Goal: Task Accomplishment & Management: Manage account settings

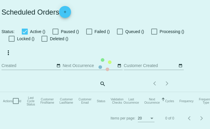
checkbox input "true"
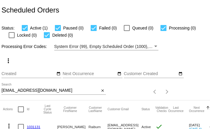
click at [68, 91] on input "raiburnj@yahoo.com" at bounding box center [50, 90] width 98 height 5
paste input "TATES05@aol"
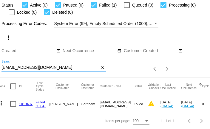
scroll to position [0, 9]
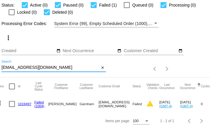
click at [46, 66] on input "TATES05@aol.com" at bounding box center [50, 67] width 98 height 5
paste input "rcdorward"
type input "[EMAIL_ADDRESS][DOMAIN_NAME]"
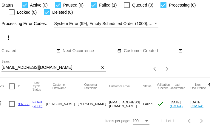
click at [25, 104] on link "997658" at bounding box center [24, 104] width 12 height 4
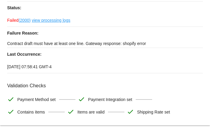
scroll to position [73, 0]
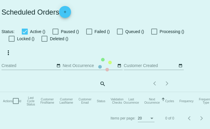
checkbox input "true"
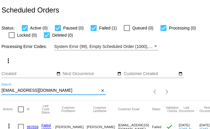
click at [66, 91] on input "[EMAIL_ADDRESS][DOMAIN_NAME]" at bounding box center [50, 90] width 98 height 5
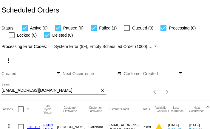
click at [50, 89] on input "TATES05@aol.com" at bounding box center [50, 90] width 98 height 5
paste input "jdorward45@gmai"
type input "[EMAIL_ADDRESS][DOMAIN_NAME]"
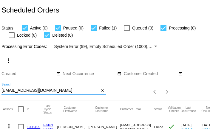
scroll to position [23, 0]
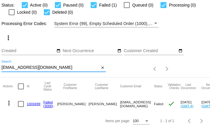
click at [36, 103] on link "1003499" at bounding box center [33, 104] width 13 height 4
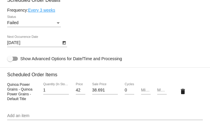
scroll to position [420, 0]
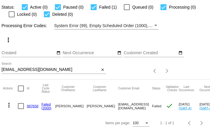
scroll to position [23, 0]
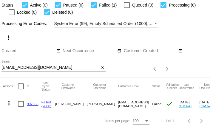
click at [32, 103] on link "997658" at bounding box center [33, 104] width 12 height 4
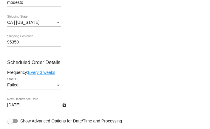
scroll to position [358, 0]
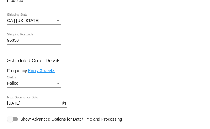
click at [40, 86] on div "Failed" at bounding box center [31, 83] width 48 height 5
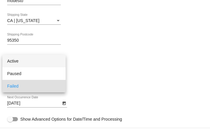
click at [42, 61] on span "Active" at bounding box center [34, 61] width 54 height 13
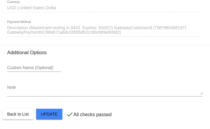
scroll to position [675, 0]
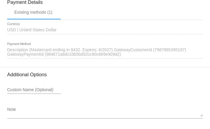
click at [77, 57] on span "Description (Mastercard ending in 8432. Expires: 6/2027) GatewayCustomerId (798…" at bounding box center [96, 52] width 179 height 10
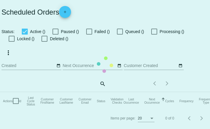
checkbox input "true"
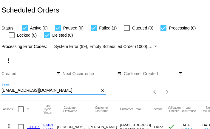
click at [34, 91] on input "jdorward45@gmail.com" at bounding box center [50, 90] width 98 height 5
paste input "rcdorward@ao"
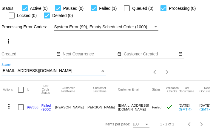
scroll to position [23, 0]
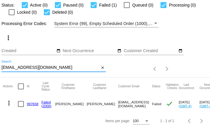
type input "rcdorward@aol.com"
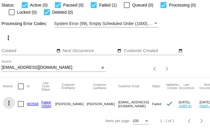
click at [9, 103] on mat-icon "more_vert" at bounding box center [8, 102] width 7 height 7
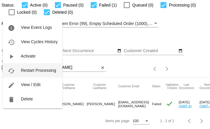
click at [28, 71] on span "Restart Processing" at bounding box center [38, 70] width 35 height 5
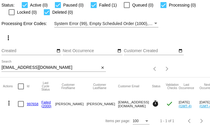
click at [10, 103] on mat-icon "more_vert" at bounding box center [8, 102] width 7 height 7
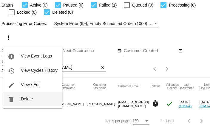
click at [25, 98] on span "Delete" at bounding box center [27, 98] width 12 height 5
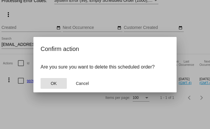
click at [50, 81] on button "OK" at bounding box center [53, 83] width 26 height 11
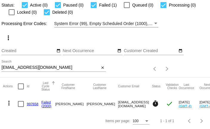
scroll to position [6, 0]
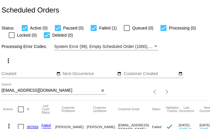
click at [21, 90] on input "[EMAIL_ADDRESS][DOMAIN_NAME]" at bounding box center [50, 90] width 98 height 5
click at [27, 88] on div "rcdorward@aol.com Search" at bounding box center [50, 89] width 98 height 12
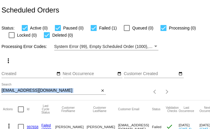
click at [27, 88] on div "rcdorward@aol.com Search" at bounding box center [50, 89] width 98 height 12
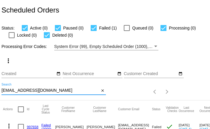
click at [27, 91] on input "[EMAIL_ADDRESS][DOMAIN_NAME]" at bounding box center [50, 90] width 98 height 5
paste input "jdorward45@gmai"
type input "jdorward45@gmail.com"
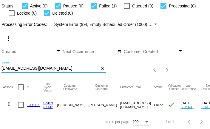
scroll to position [23, 0]
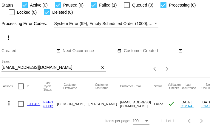
click at [35, 104] on link "1003499" at bounding box center [33, 104] width 13 height 4
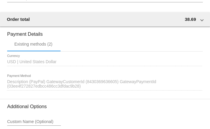
scroll to position [618, 0]
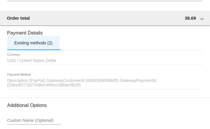
click at [55, 49] on div "Existing methods (2)" at bounding box center [33, 43] width 52 height 14
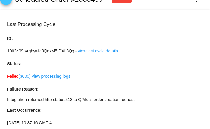
scroll to position [0, 0]
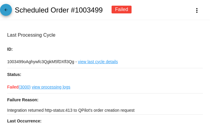
click at [4, 14] on mat-icon "arrow_back" at bounding box center [5, 11] width 7 height 7
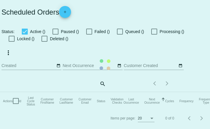
checkbox input "true"
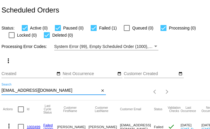
click at [47, 90] on input "jdorward45@gmail.com" at bounding box center [50, 90] width 98 height 5
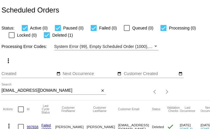
click at [48, 91] on input "[EMAIL_ADDRESS][DOMAIN_NAME]" at bounding box center [50, 90] width 98 height 5
paste input "[EMAIL_ADDRESS]"
type input "[EMAIL_ADDRESS][DOMAIN_NAME]"
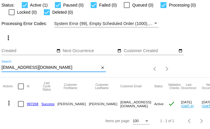
click at [10, 102] on mat-icon "more_vert" at bounding box center [8, 102] width 7 height 7
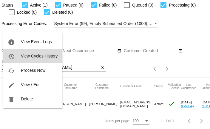
click at [37, 54] on span "View Cycles History" at bounding box center [39, 56] width 37 height 5
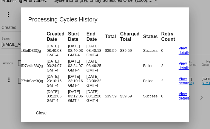
scroll to position [0, 46]
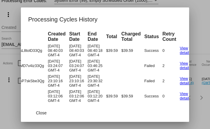
click at [16, 90] on div at bounding box center [105, 64] width 210 height 129
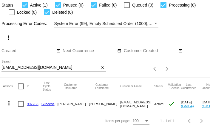
click at [9, 102] on mat-icon "more_vert" at bounding box center [8, 102] width 7 height 7
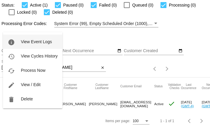
click at [19, 43] on button "info View Event Logs" at bounding box center [32, 42] width 59 height 14
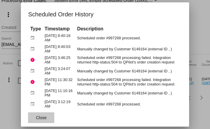
click at [40, 118] on span "Close" at bounding box center [41, 117] width 11 height 5
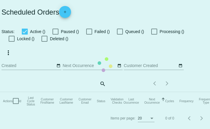
checkbox input "true"
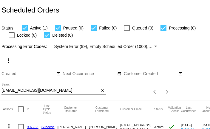
click at [52, 90] on input "[EMAIL_ADDRESS][DOMAIN_NAME]" at bounding box center [50, 90] width 98 height 5
paste input "[EMAIL_ADDRESS]"
type input "[EMAIL_ADDRESS][DOMAIN_NAME]"
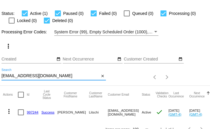
scroll to position [23, 0]
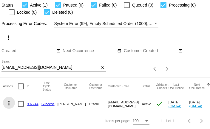
click at [11, 102] on mat-icon "more_vert" at bounding box center [8, 102] width 7 height 7
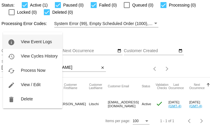
click at [28, 43] on span "View Event Logs" at bounding box center [36, 41] width 31 height 5
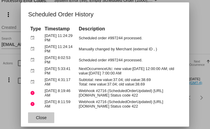
click at [45, 118] on span "Close" at bounding box center [41, 117] width 11 height 5
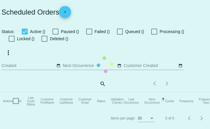
checkbox input "true"
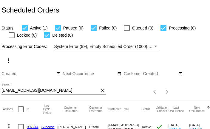
click at [82, 90] on input "laurasonn@gmail.com" at bounding box center [50, 90] width 98 height 5
paste input "coryshebert33"
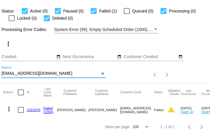
scroll to position [23, 0]
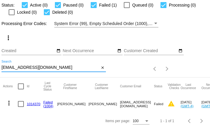
type input "[EMAIL_ADDRESS][DOMAIN_NAME]"
click at [36, 103] on link "1014370" at bounding box center [33, 104] width 13 height 4
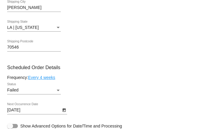
scroll to position [368, 0]
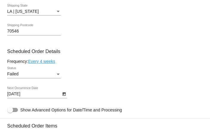
click at [57, 75] on div "Status" at bounding box center [58, 74] width 3 height 1
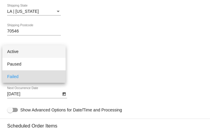
click at [48, 55] on span "Active" at bounding box center [34, 51] width 54 height 13
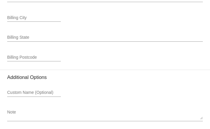
scroll to position [923, 0]
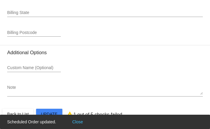
click at [76, 121] on button "Close" at bounding box center [77, 122] width 14 height 6
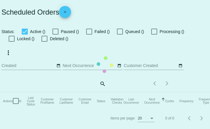
checkbox input "true"
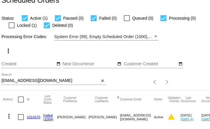
scroll to position [23, 0]
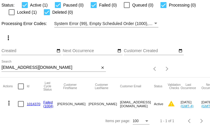
click at [37, 104] on link "1014370" at bounding box center [33, 104] width 13 height 4
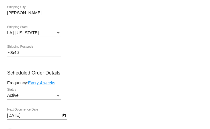
scroll to position [345, 0]
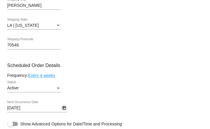
click at [63, 112] on icon "Open calendar" at bounding box center [64, 107] width 4 height 7
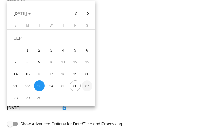
click at [90, 88] on div "27" at bounding box center [87, 85] width 11 height 11
type input "9/27/2025"
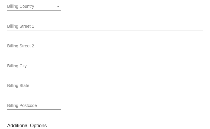
scroll to position [915, 0]
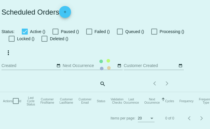
checkbox input "true"
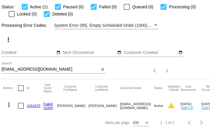
scroll to position [23, 0]
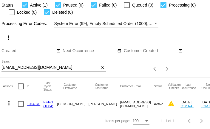
click at [37, 102] on link "1014370" at bounding box center [33, 104] width 13 height 4
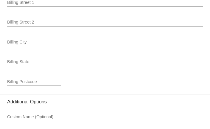
scroll to position [915, 0]
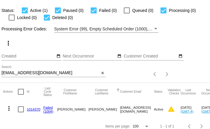
scroll to position [23, 0]
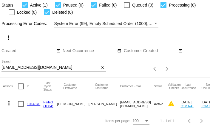
click at [35, 103] on link "1014370" at bounding box center [33, 104] width 13 height 4
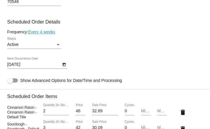
scroll to position [390, 0]
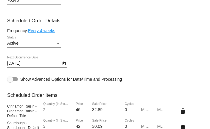
click at [64, 67] on icon "Open calendar" at bounding box center [64, 63] width 4 height 7
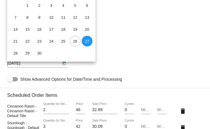
click at [85, 43] on div "27" at bounding box center [87, 41] width 11 height 11
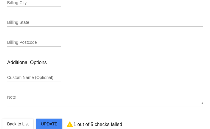
scroll to position [915, 0]
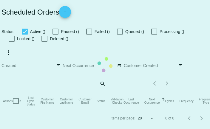
checkbox input "true"
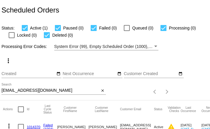
click at [52, 90] on input "[EMAIL_ADDRESS][DOMAIN_NAME]" at bounding box center [50, 90] width 98 height 5
paste input "[EMAIL_ADDRESS][DOMAIN_NAME]"
type input "[EMAIL_ADDRESS][DOMAIN_NAME]"
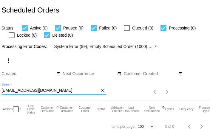
scroll to position [6, 0]
